Goal: Information Seeking & Learning: Learn about a topic

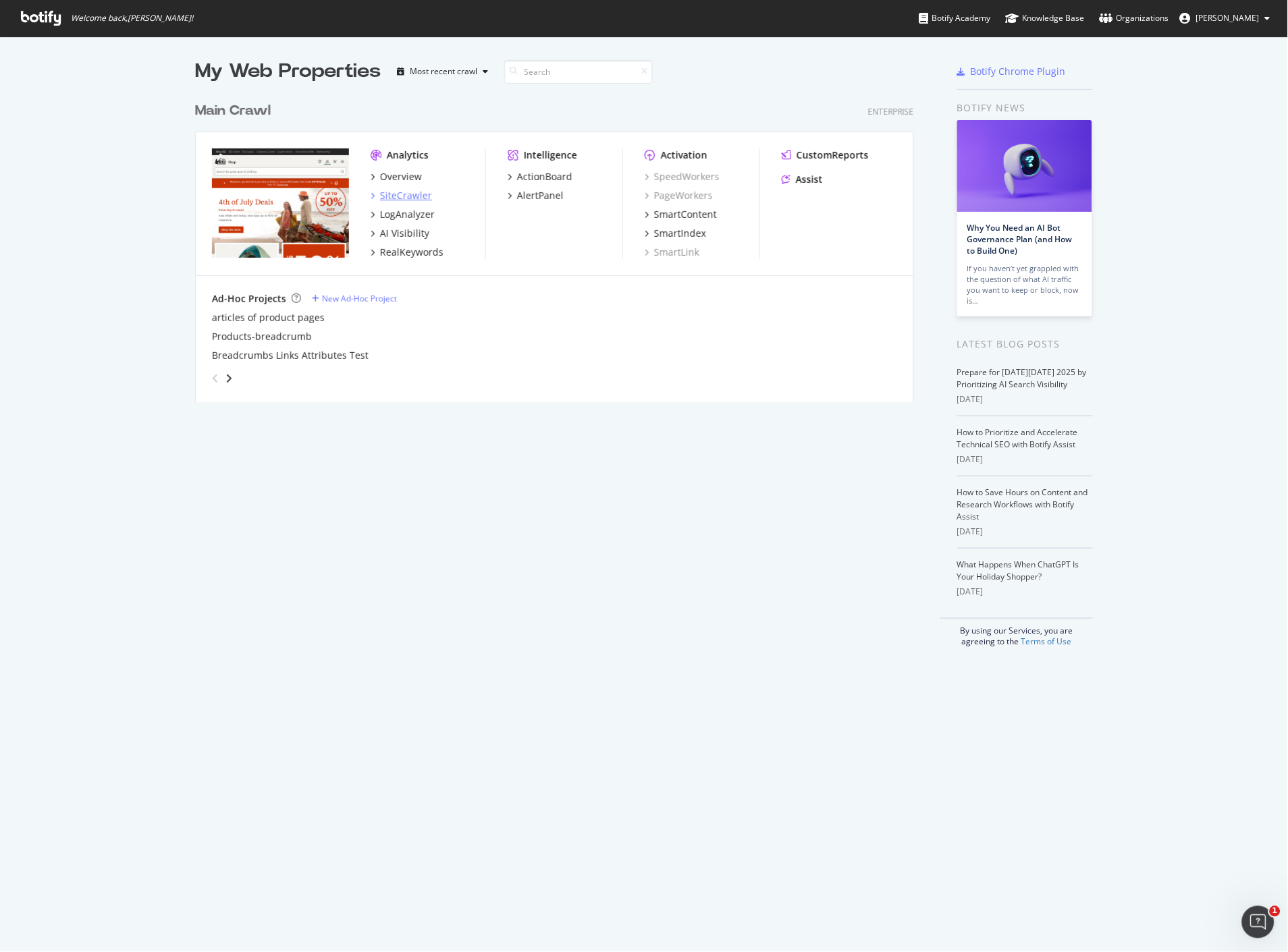
click at [405, 193] on div "SiteCrawler" at bounding box center [406, 196] width 52 height 14
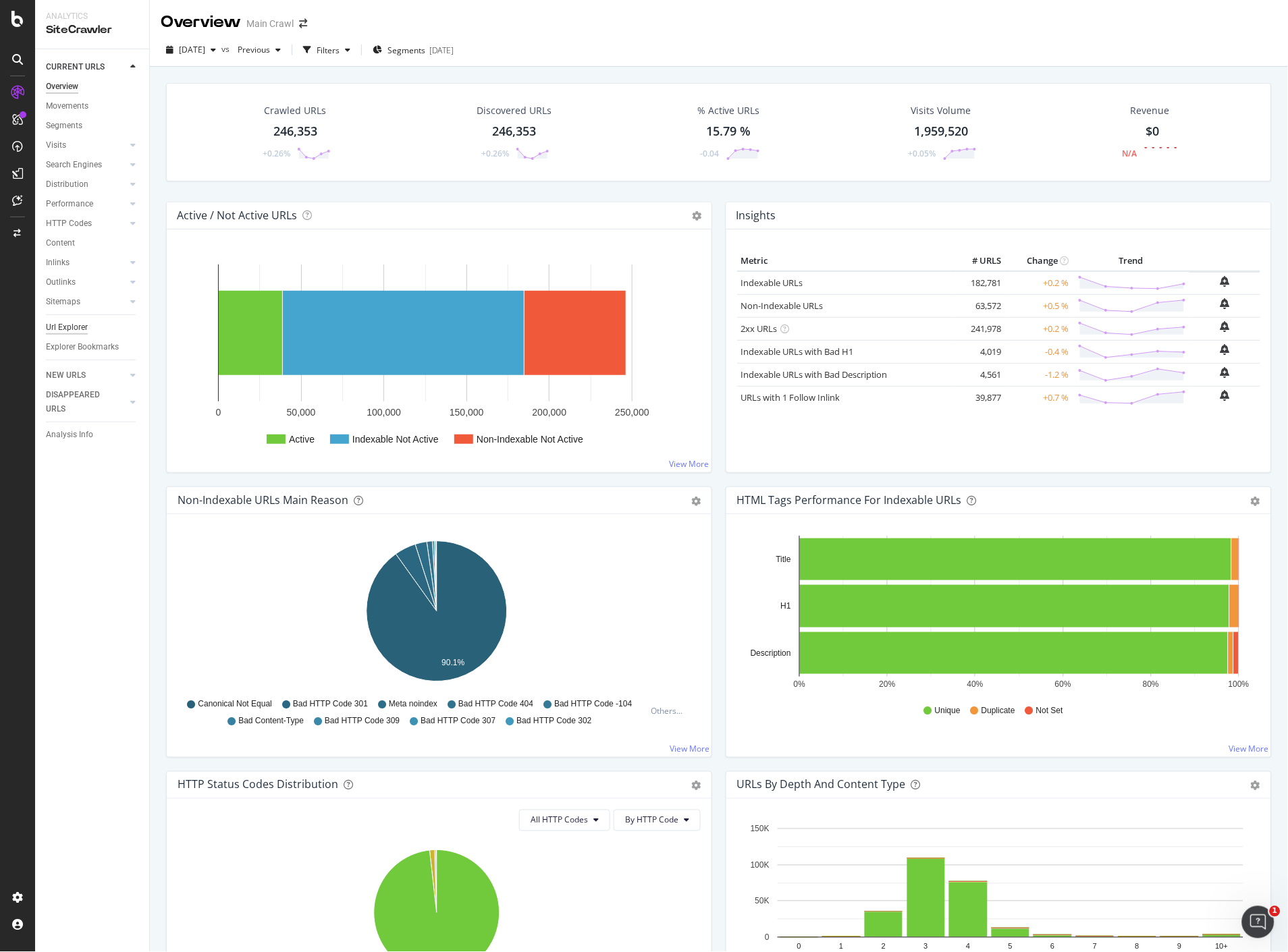
click at [65, 327] on div "Url Explorer" at bounding box center [67, 327] width 42 height 14
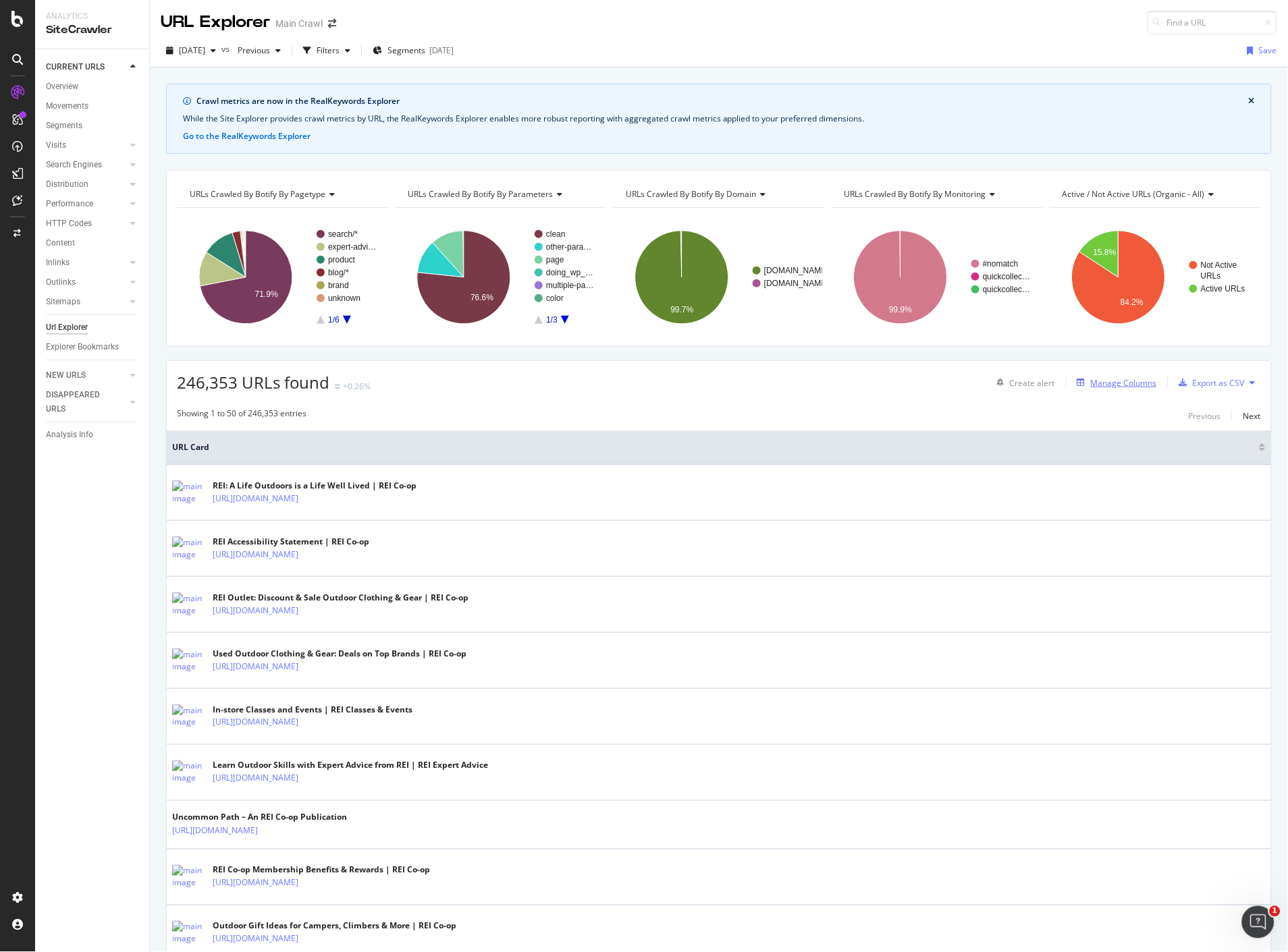
click at [1111, 388] on div "Manage Columns" at bounding box center [1124, 382] width 66 height 11
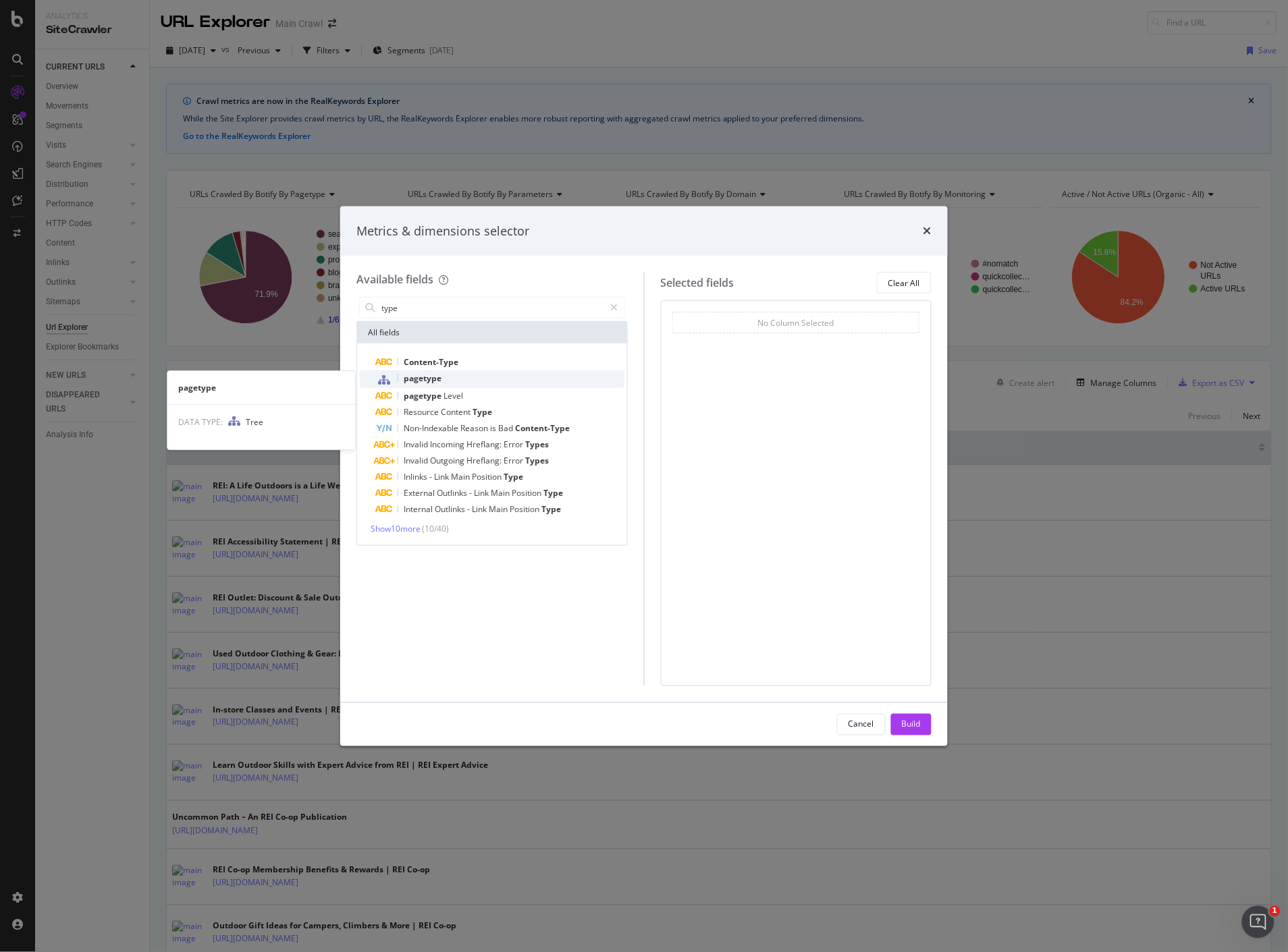
type input "type"
click at [520, 375] on div "pagetype" at bounding box center [500, 378] width 249 height 17
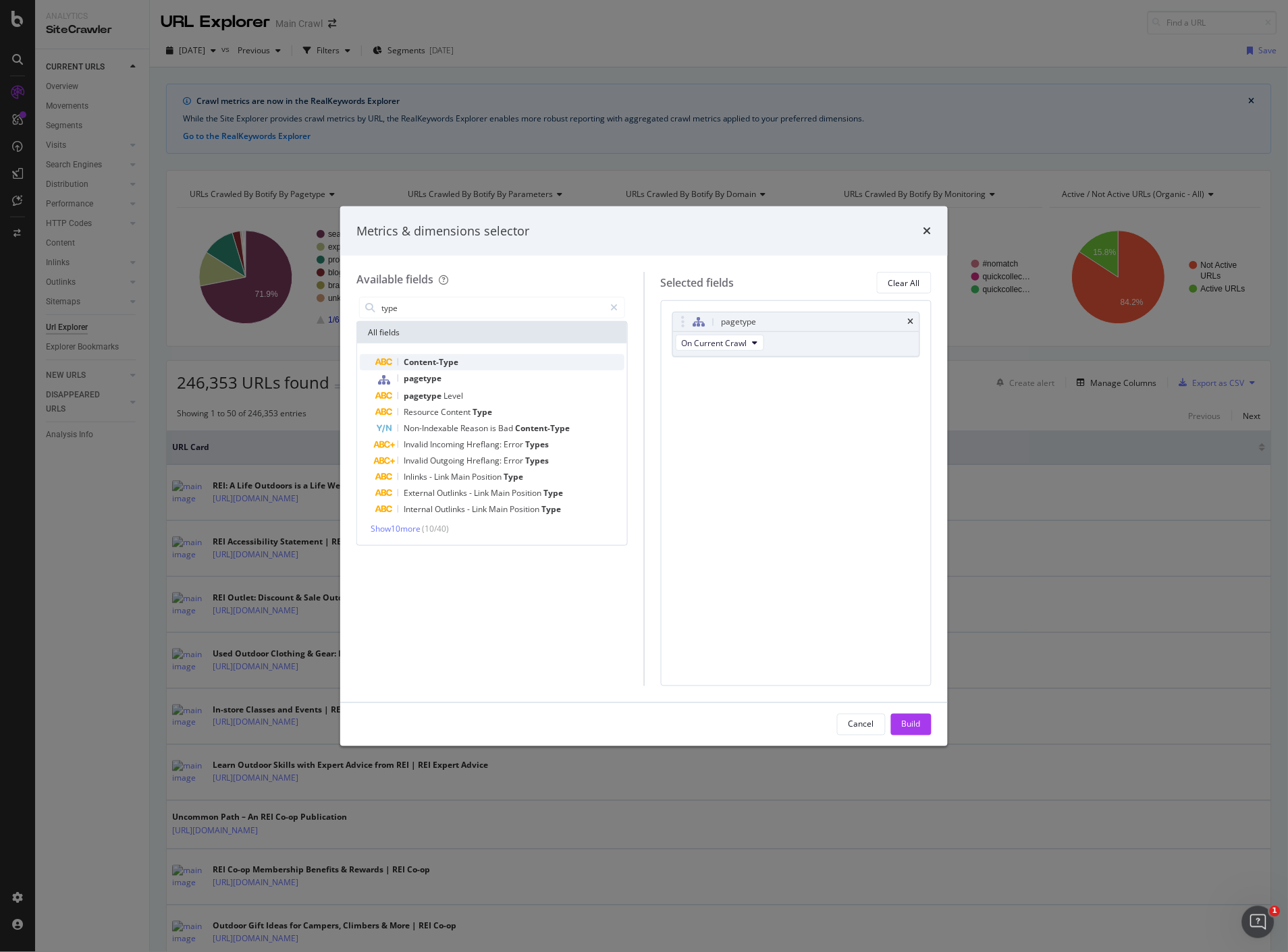
click at [478, 360] on div "Content-Type" at bounding box center [500, 363] width 249 height 17
click at [913, 725] on div "Build" at bounding box center [911, 724] width 19 height 11
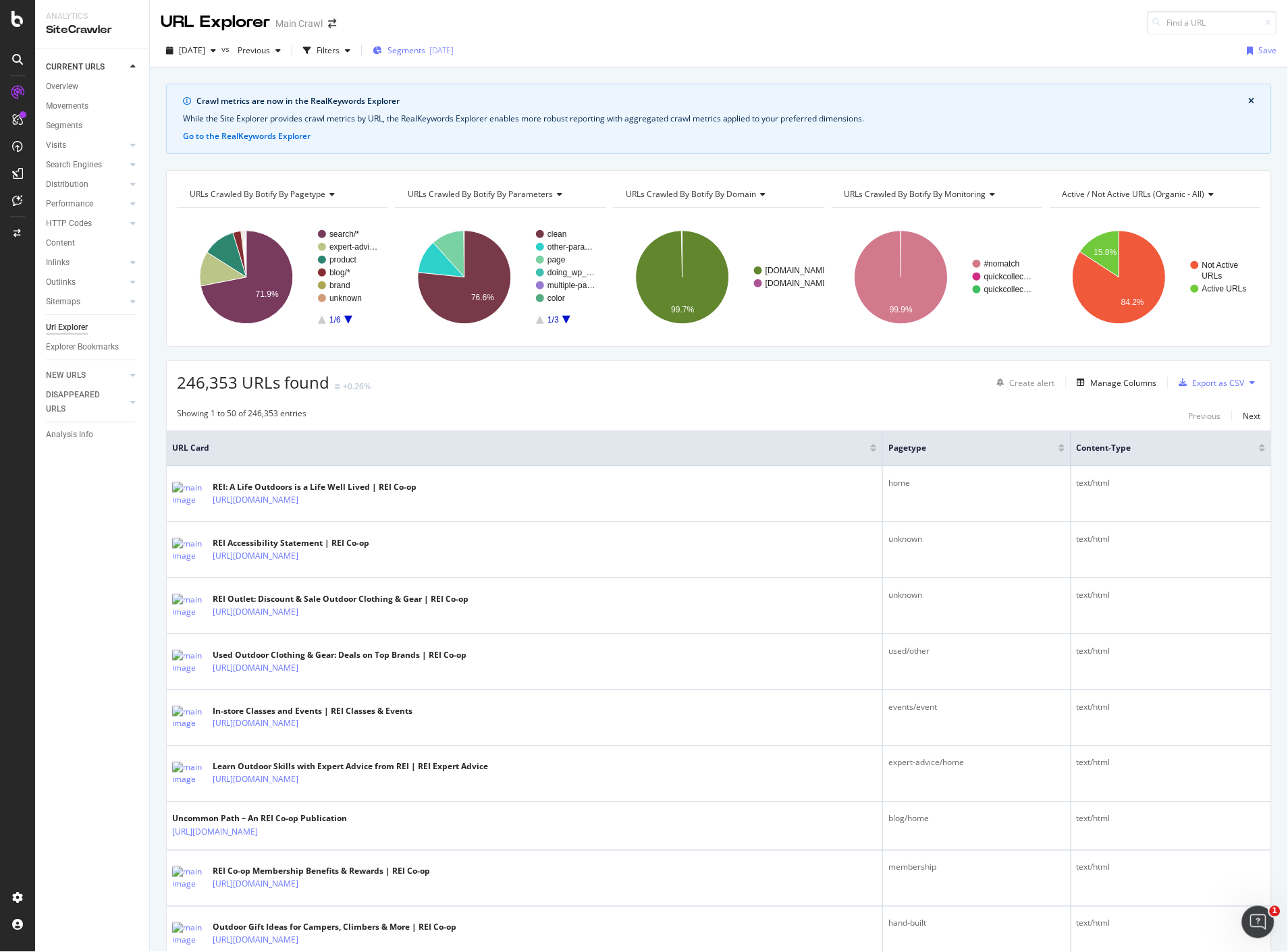
click at [415, 52] on span "Segments" at bounding box center [406, 50] width 38 height 11
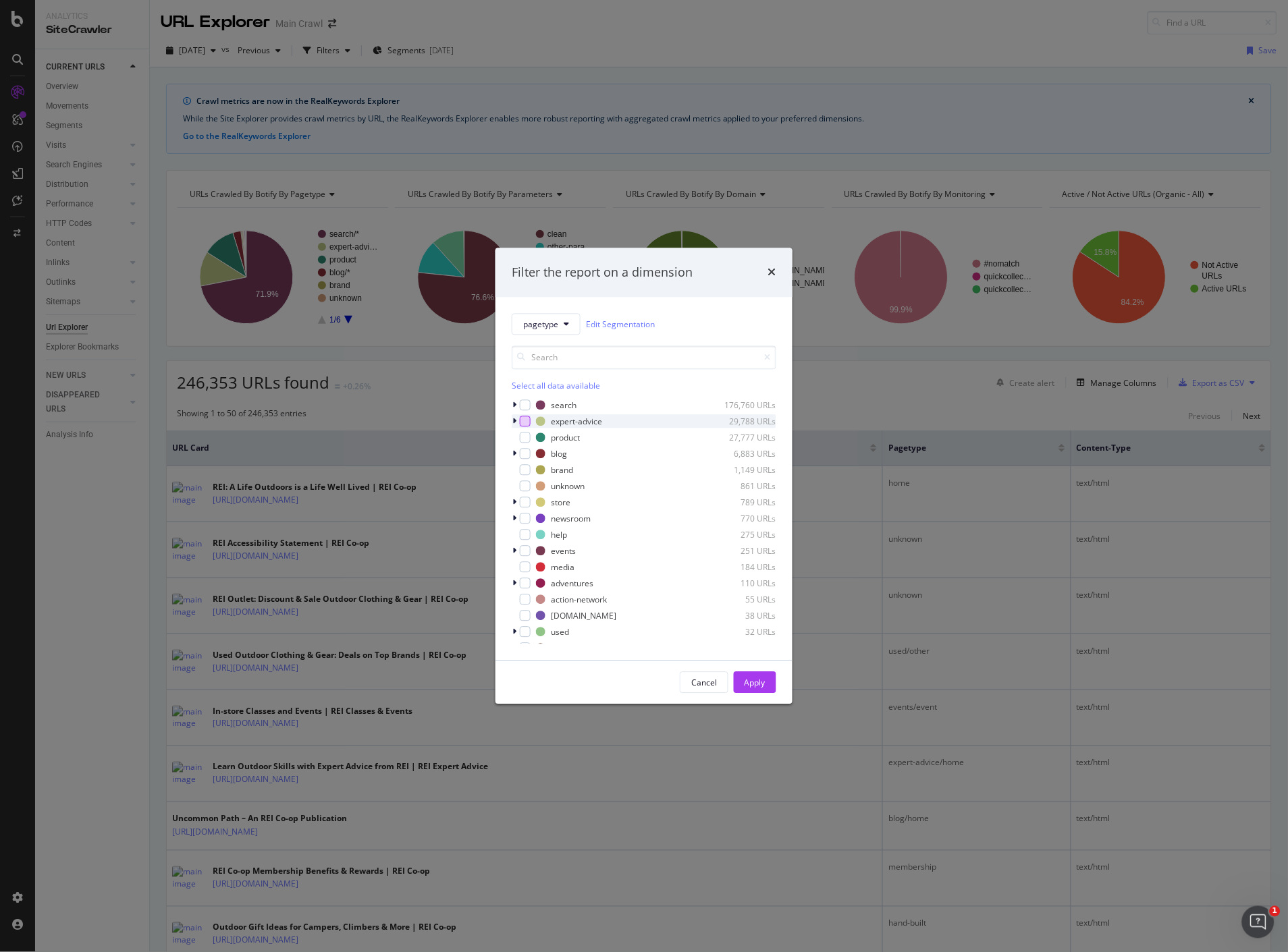
click at [523, 418] on div "modal" at bounding box center [525, 422] width 11 height 11
click at [514, 420] on icon "modal" at bounding box center [514, 421] width 4 height 8
click at [514, 420] on icon "modal" at bounding box center [514, 421] width 5 height 8
click at [765, 679] on div "Apply" at bounding box center [755, 682] width 21 height 11
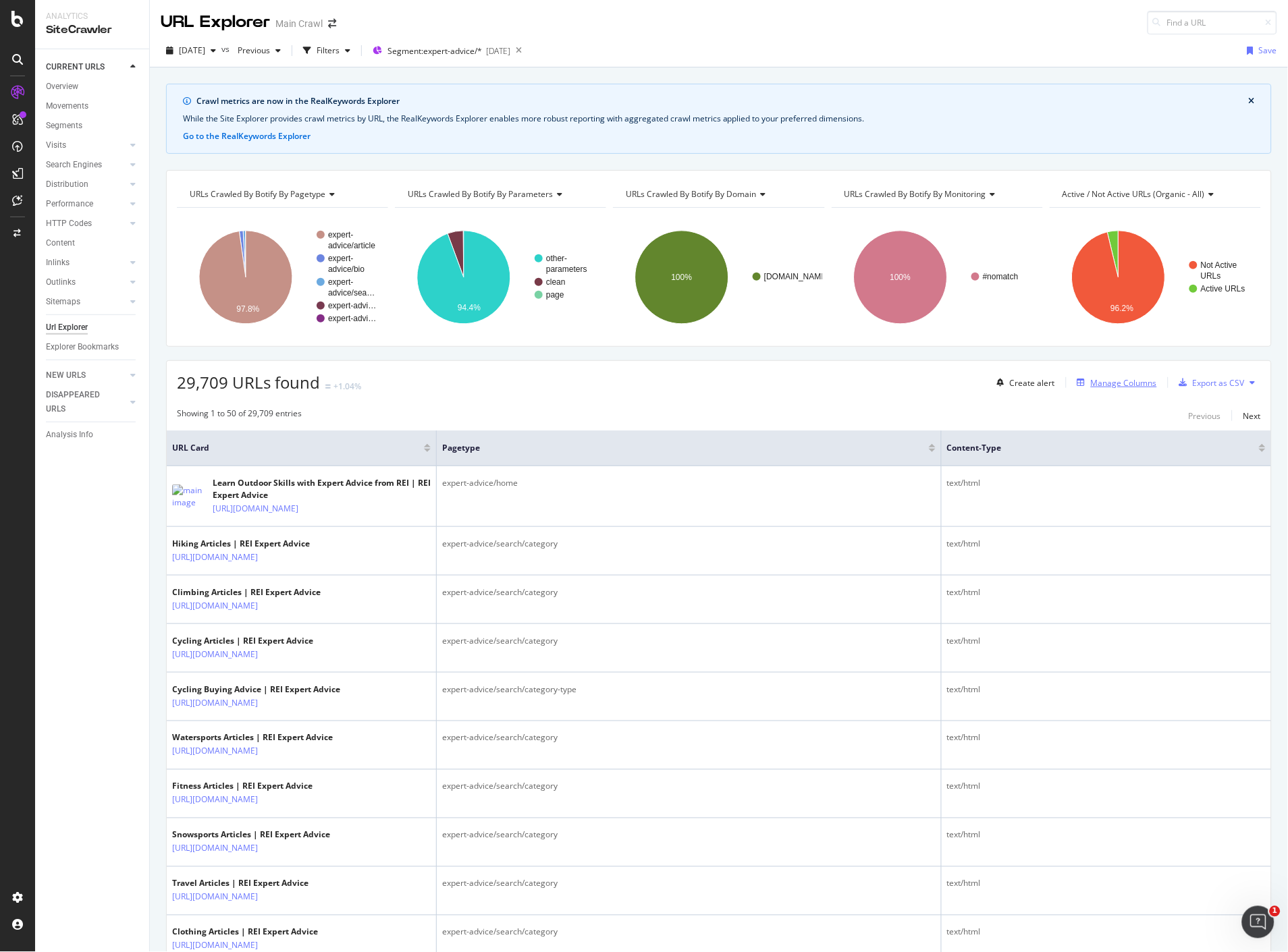
click at [1095, 384] on div "Manage Columns" at bounding box center [1124, 382] width 66 height 11
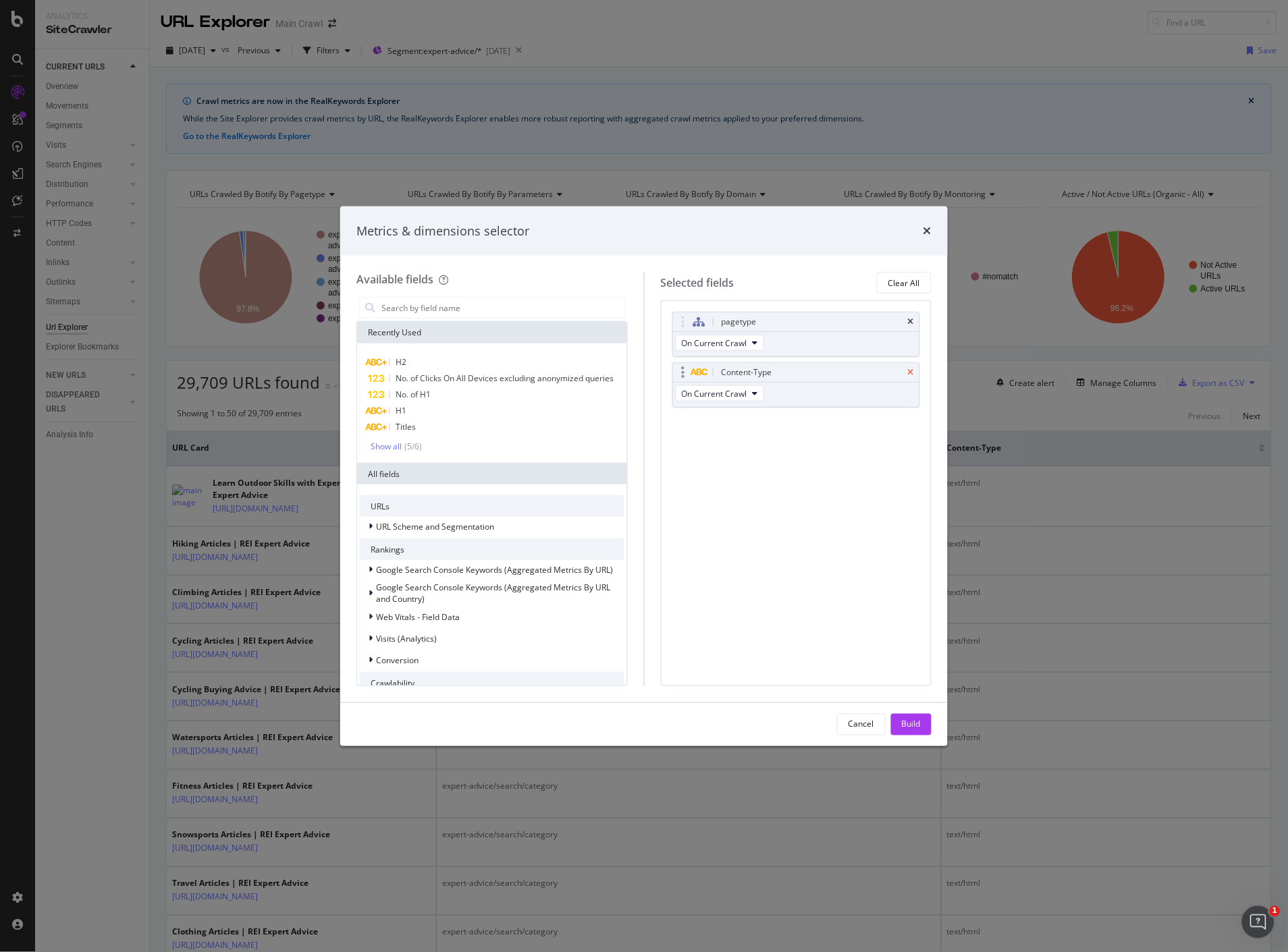
click at [913, 373] on icon "times" at bounding box center [911, 372] width 6 height 8
click at [477, 309] on input "modal" at bounding box center [502, 307] width 244 height 20
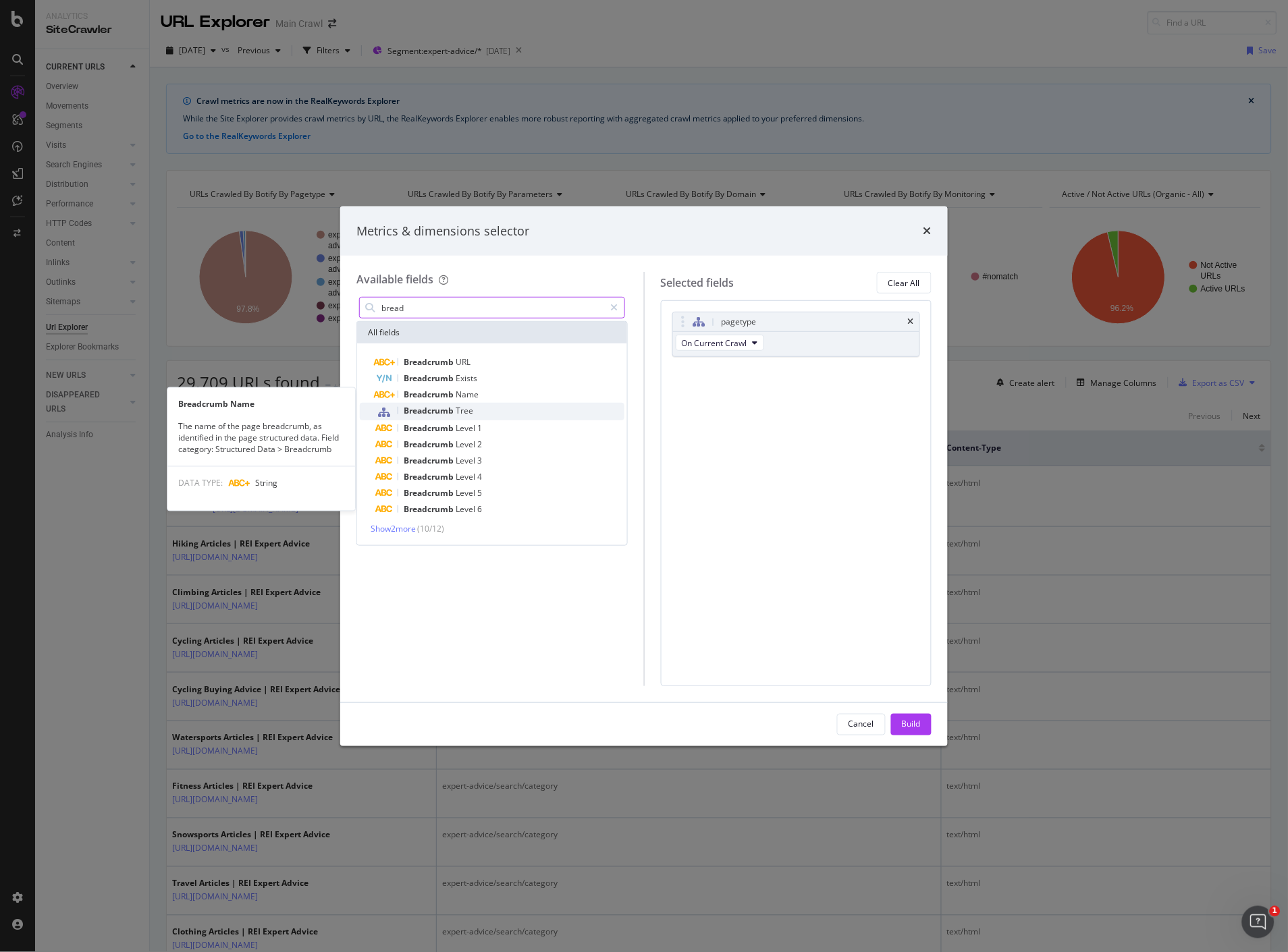
type input "bread"
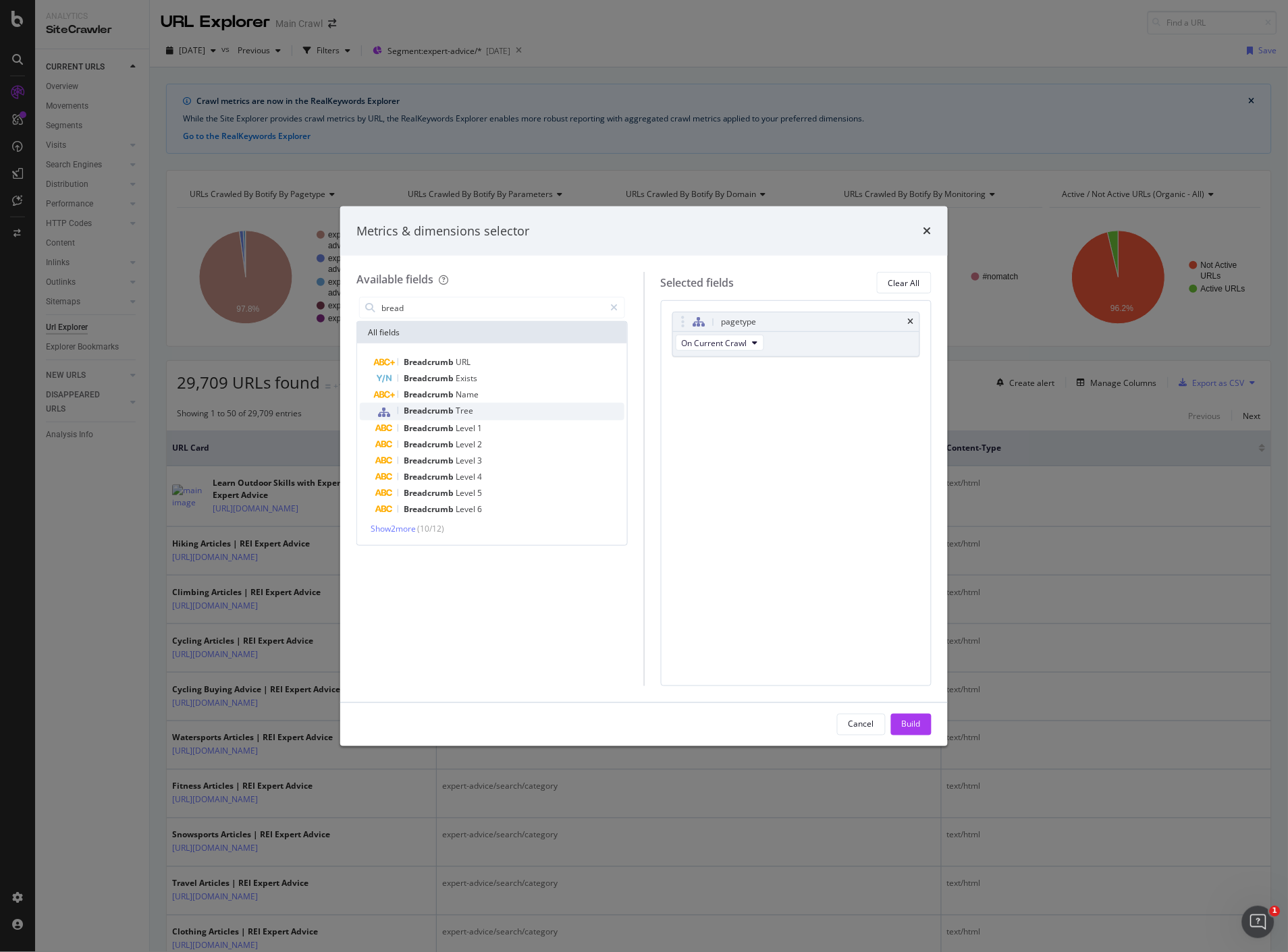
click at [457, 408] on span "Tree" at bounding box center [464, 410] width 17 height 11
click at [918, 724] on div "Build" at bounding box center [911, 724] width 19 height 11
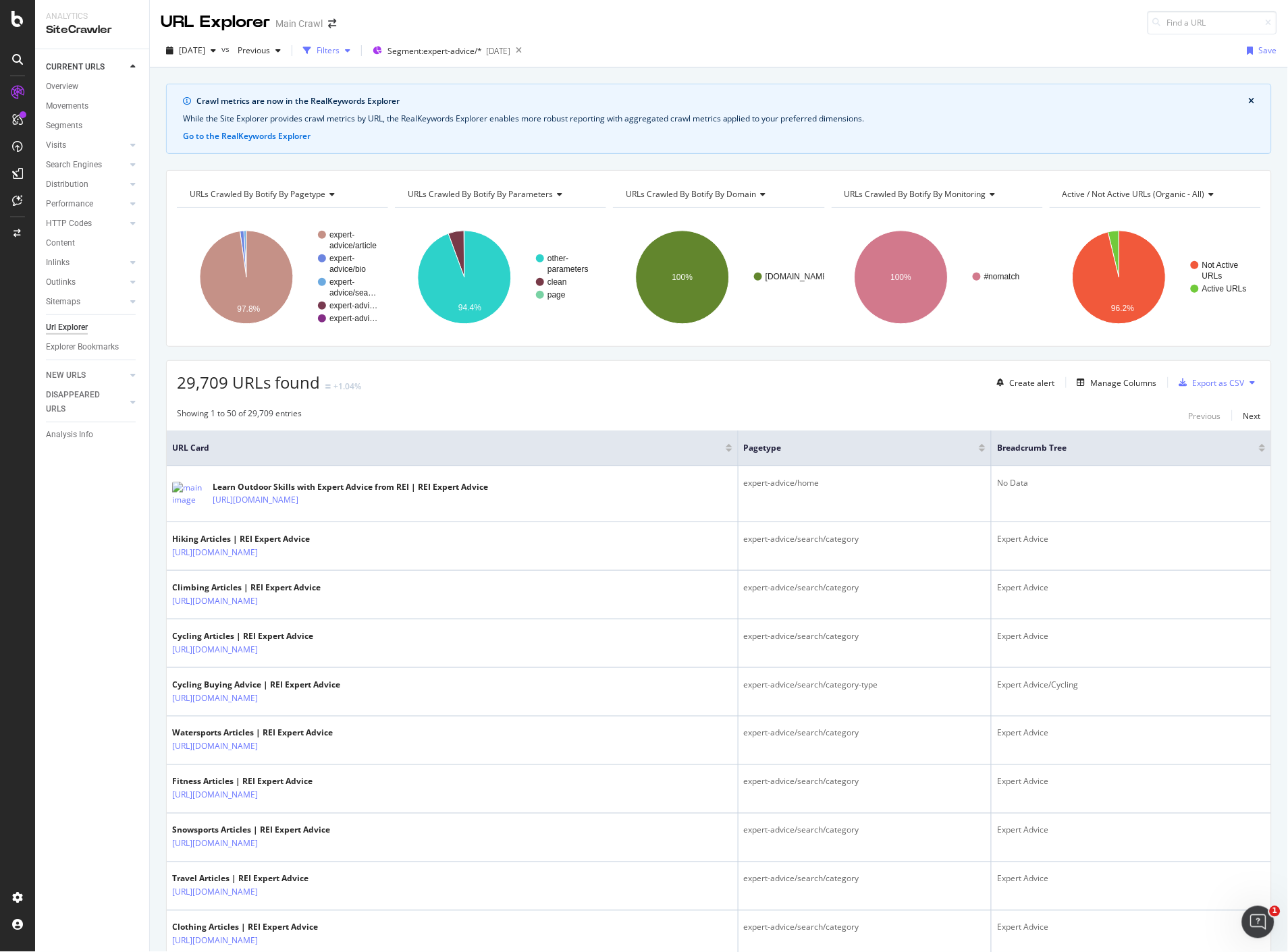
click at [339, 50] on div "Filters" at bounding box center [328, 50] width 23 height 11
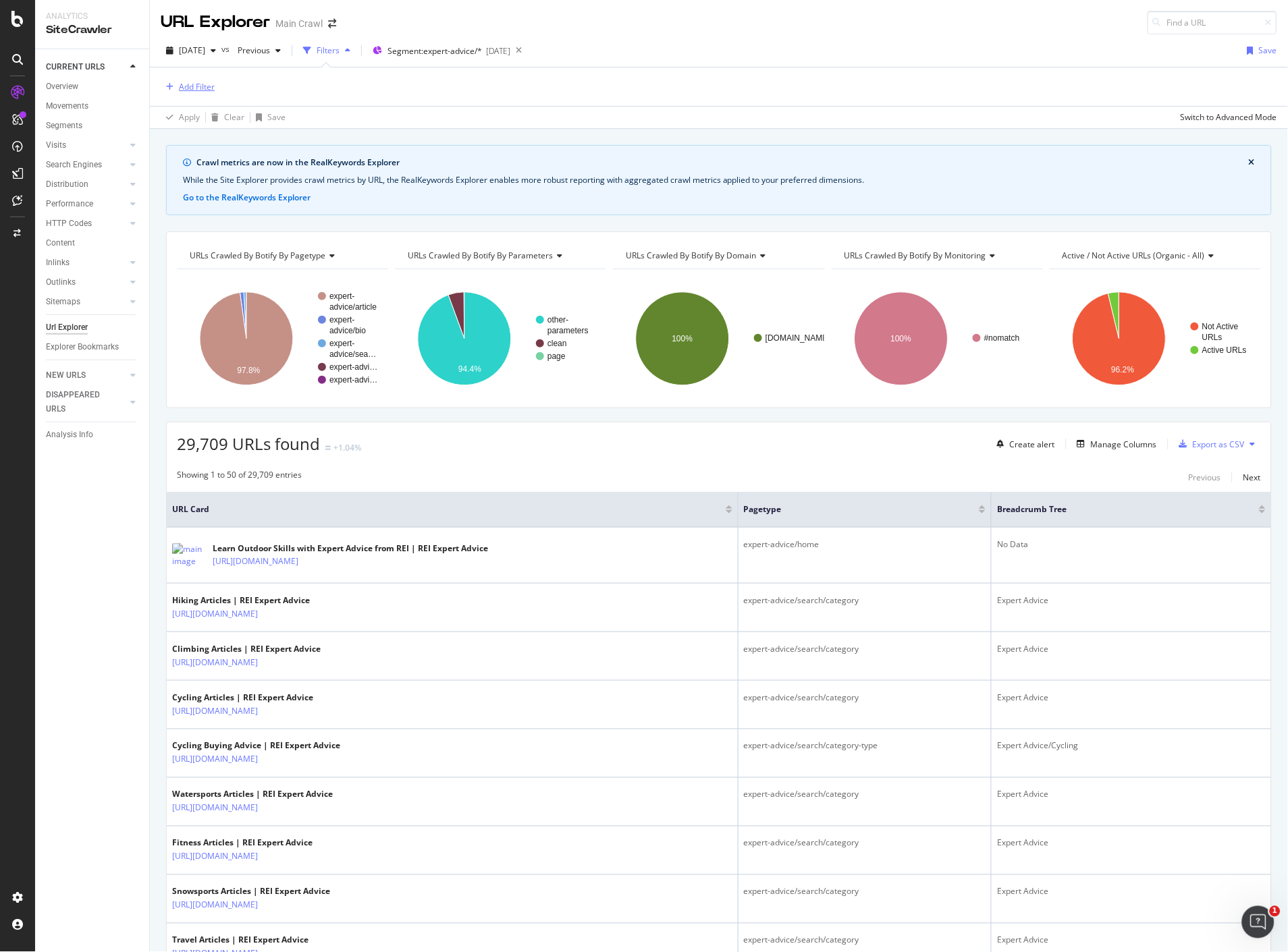
click at [201, 89] on div "Add Filter" at bounding box center [197, 86] width 36 height 11
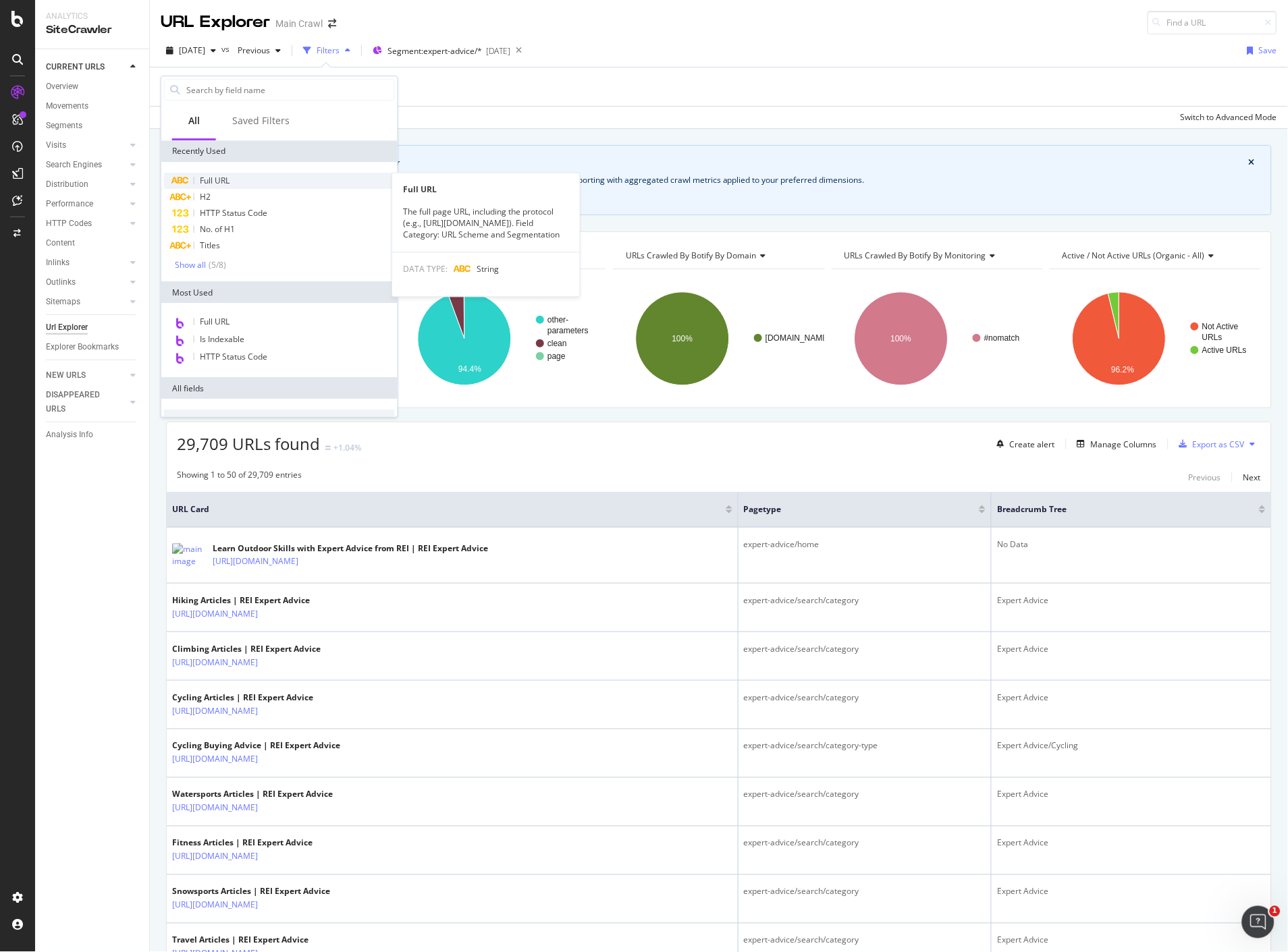
click at [240, 180] on div "Full URL" at bounding box center [279, 181] width 231 height 17
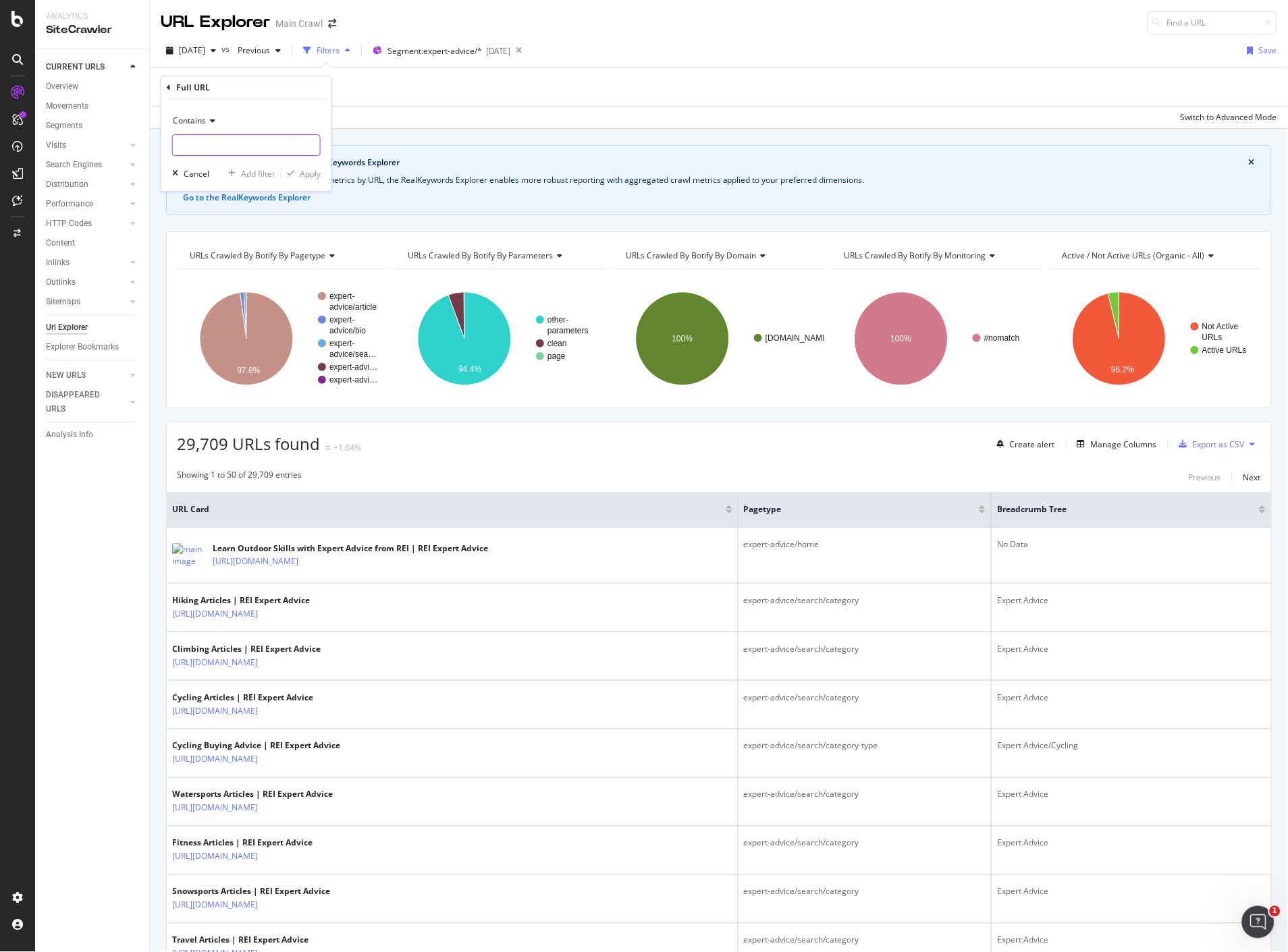
click at [235, 152] on input "text" at bounding box center [246, 145] width 147 height 22
type input "best"
click at [308, 173] on div "Apply" at bounding box center [310, 173] width 21 height 11
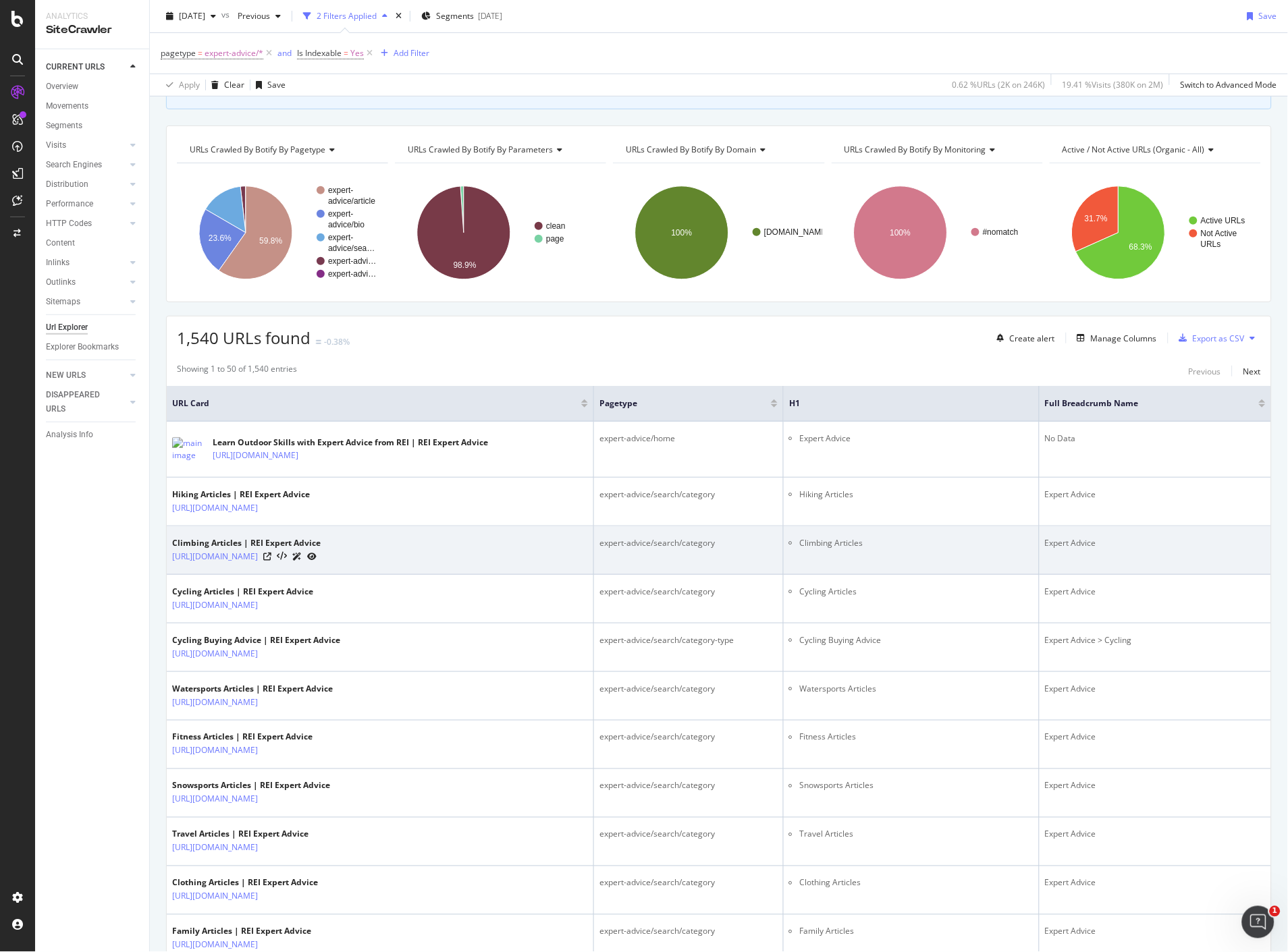
scroll to position [224, 0]
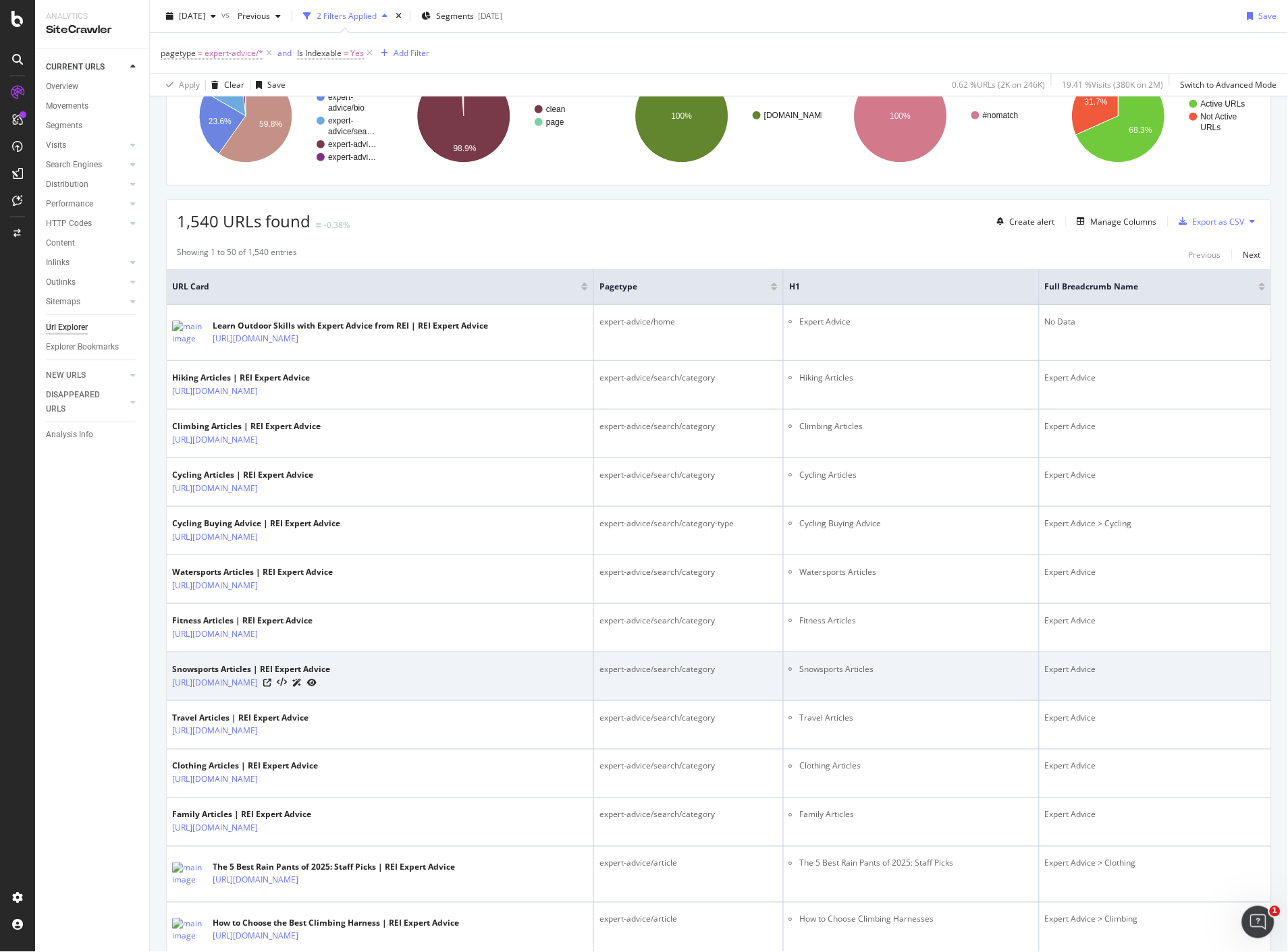
click at [942, 671] on li "Snowsports Articles" at bounding box center [915, 670] width 234 height 12
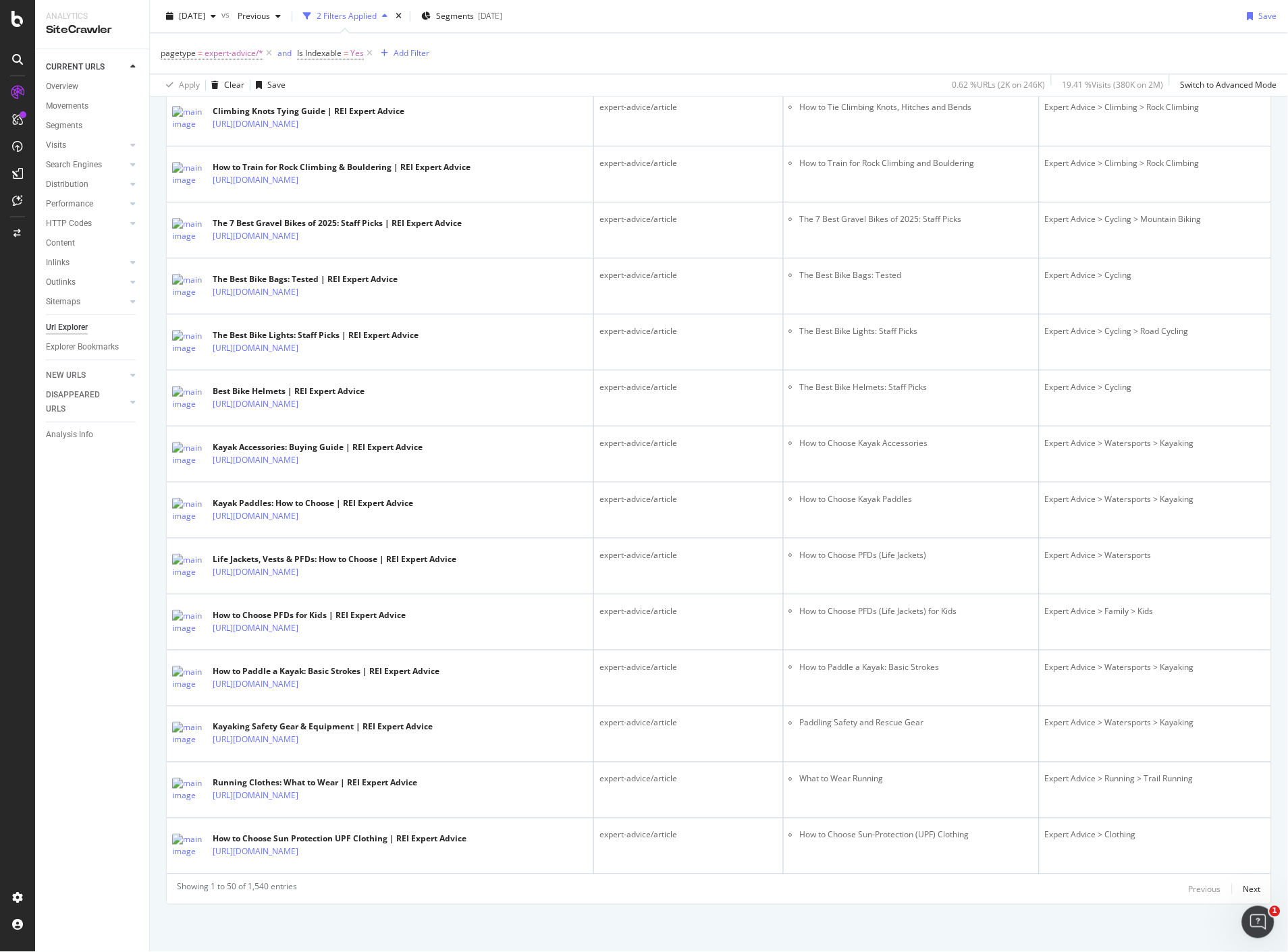
scroll to position [2397, 0]
click at [1244, 886] on div "Next" at bounding box center [1252, 889] width 17 height 11
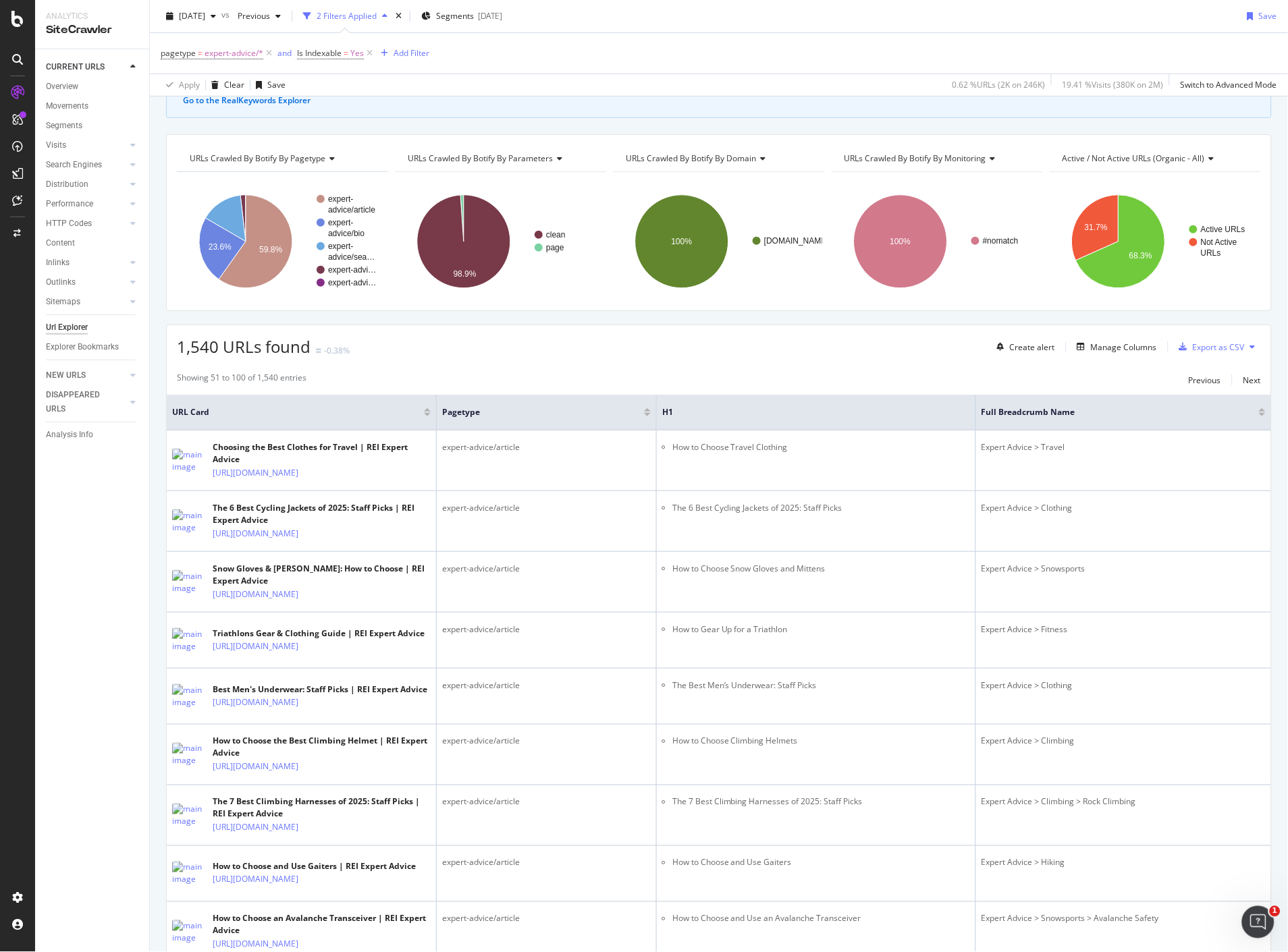
scroll to position [0, 0]
